Goal: Navigation & Orientation: Find specific page/section

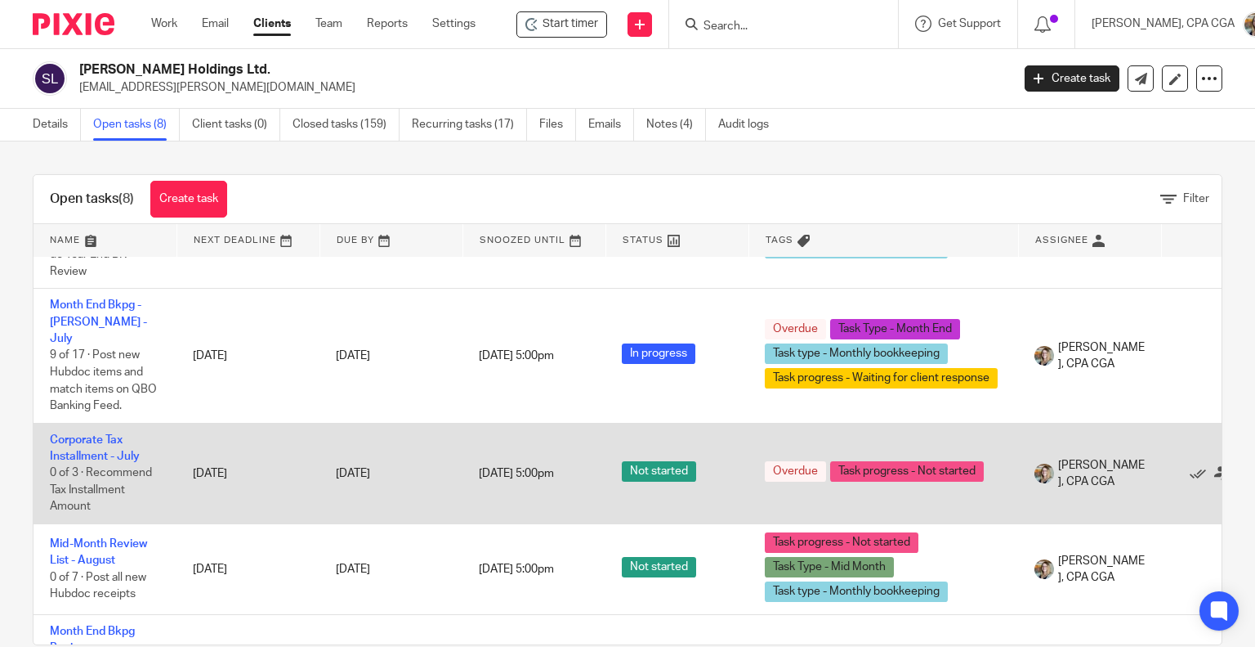
scroll to position [490, 0]
